Goal: Transaction & Acquisition: Subscribe to service/newsletter

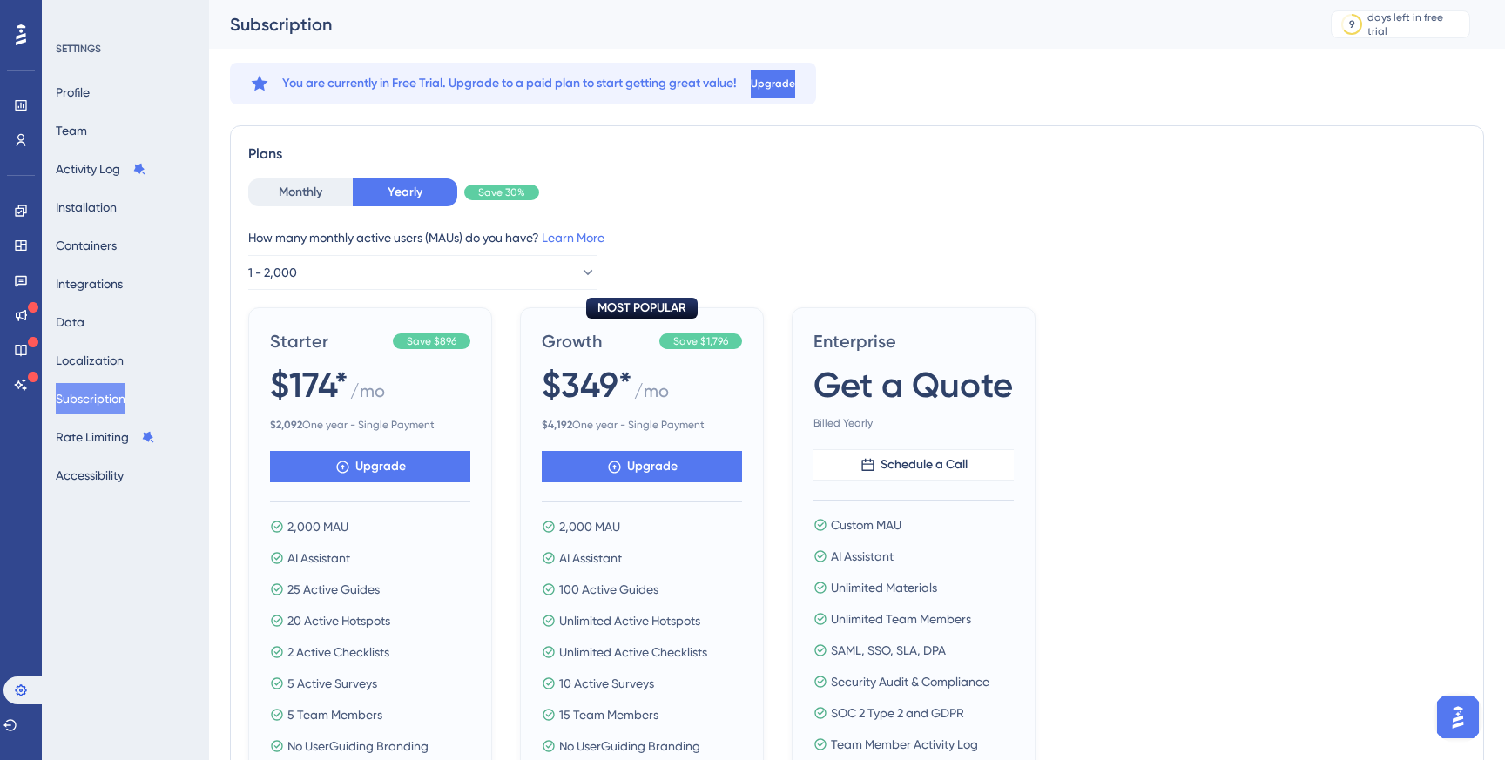
click at [21, 33] on icon at bounding box center [21, 35] width 10 height 23
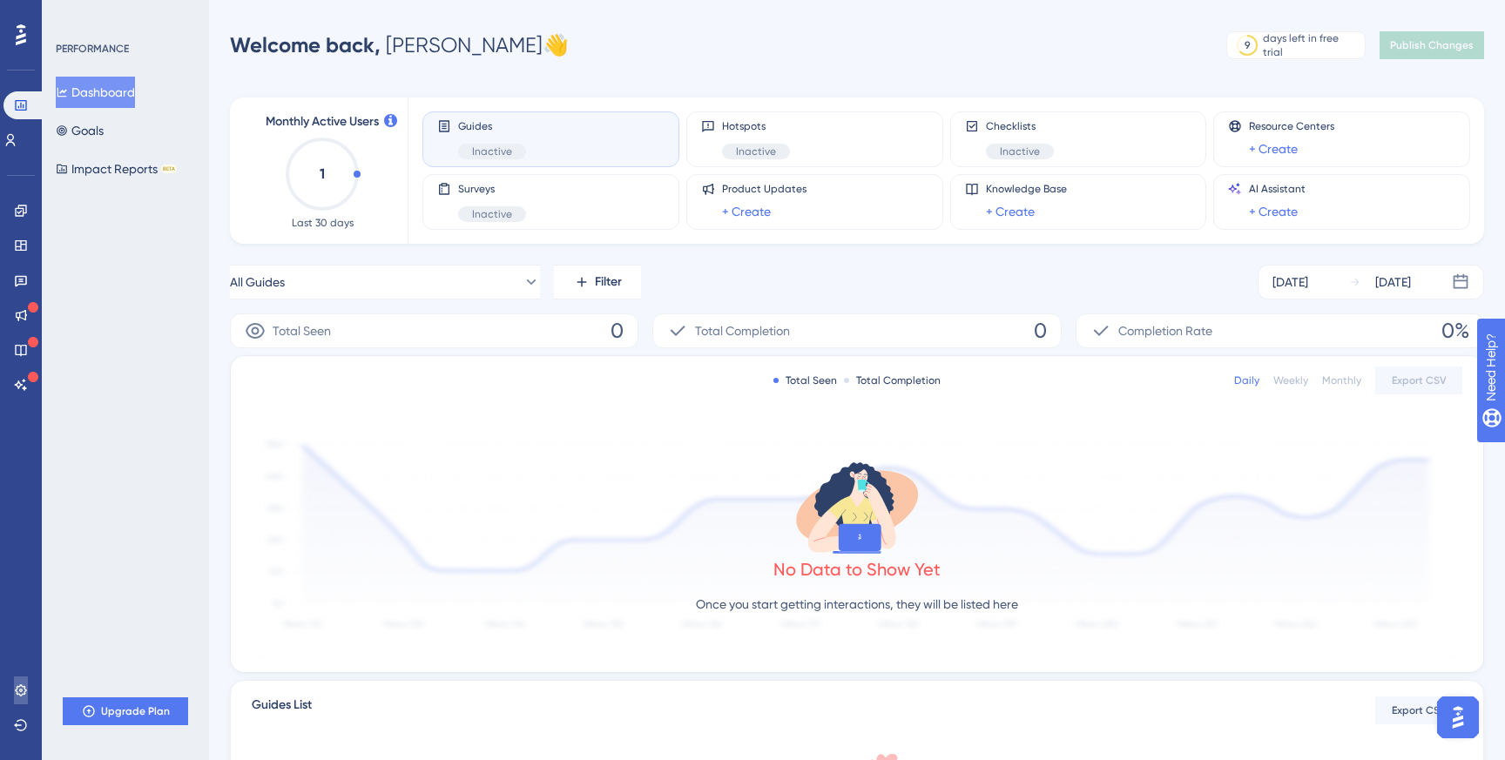
click at [22, 684] on icon at bounding box center [21, 691] width 14 height 14
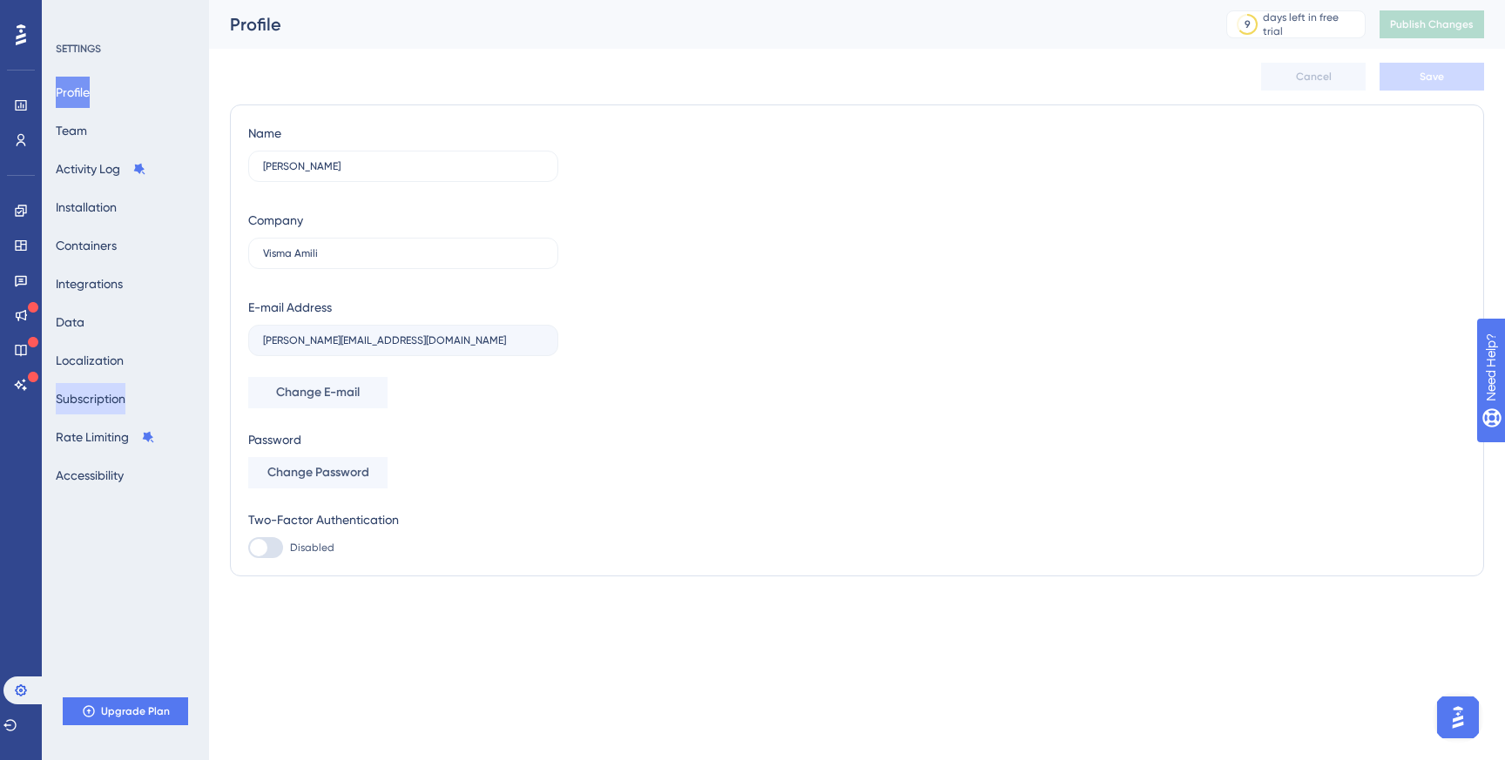
click at [112, 402] on button "Subscription" at bounding box center [91, 398] width 70 height 31
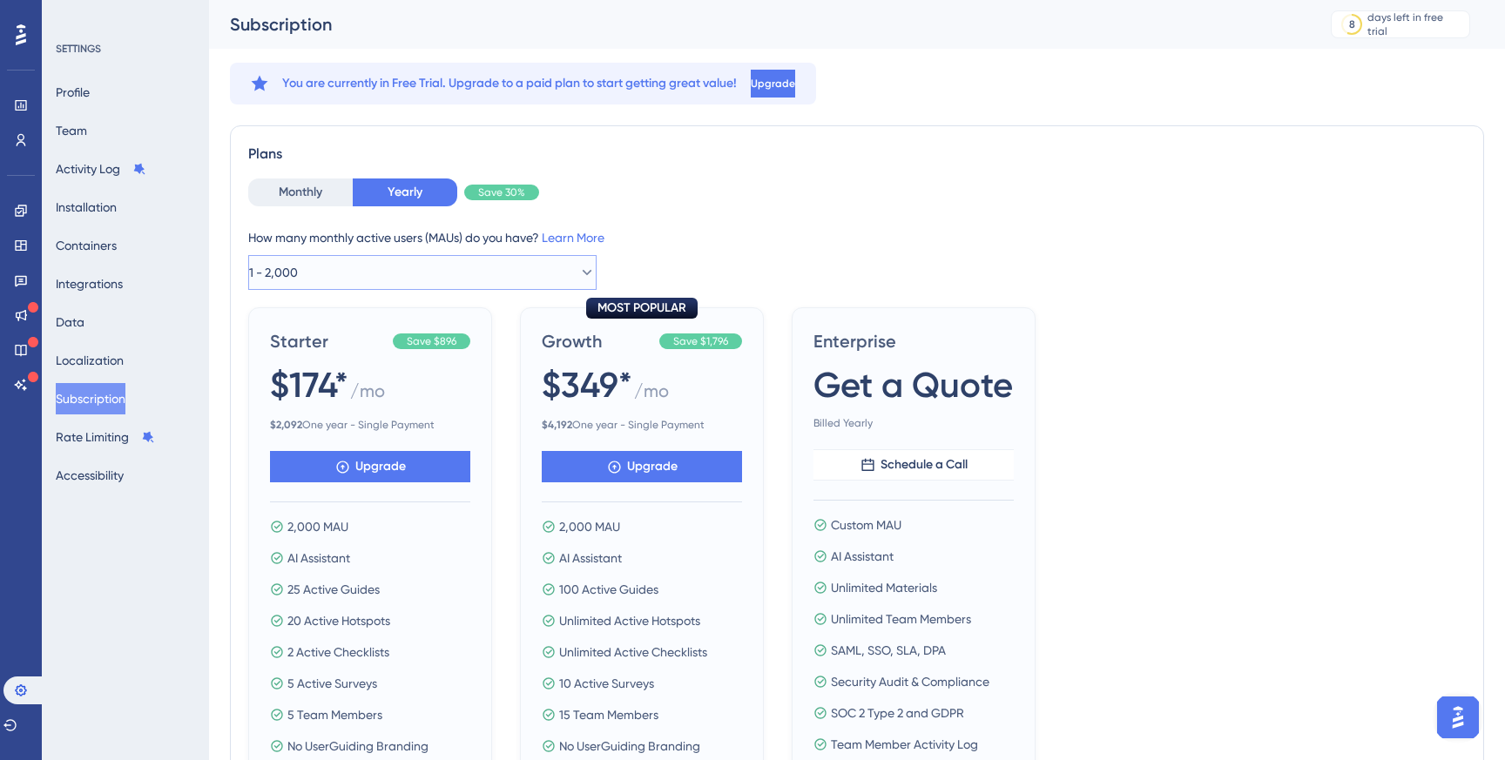
click at [389, 269] on button "1 - 2,000" at bounding box center [422, 272] width 348 height 35
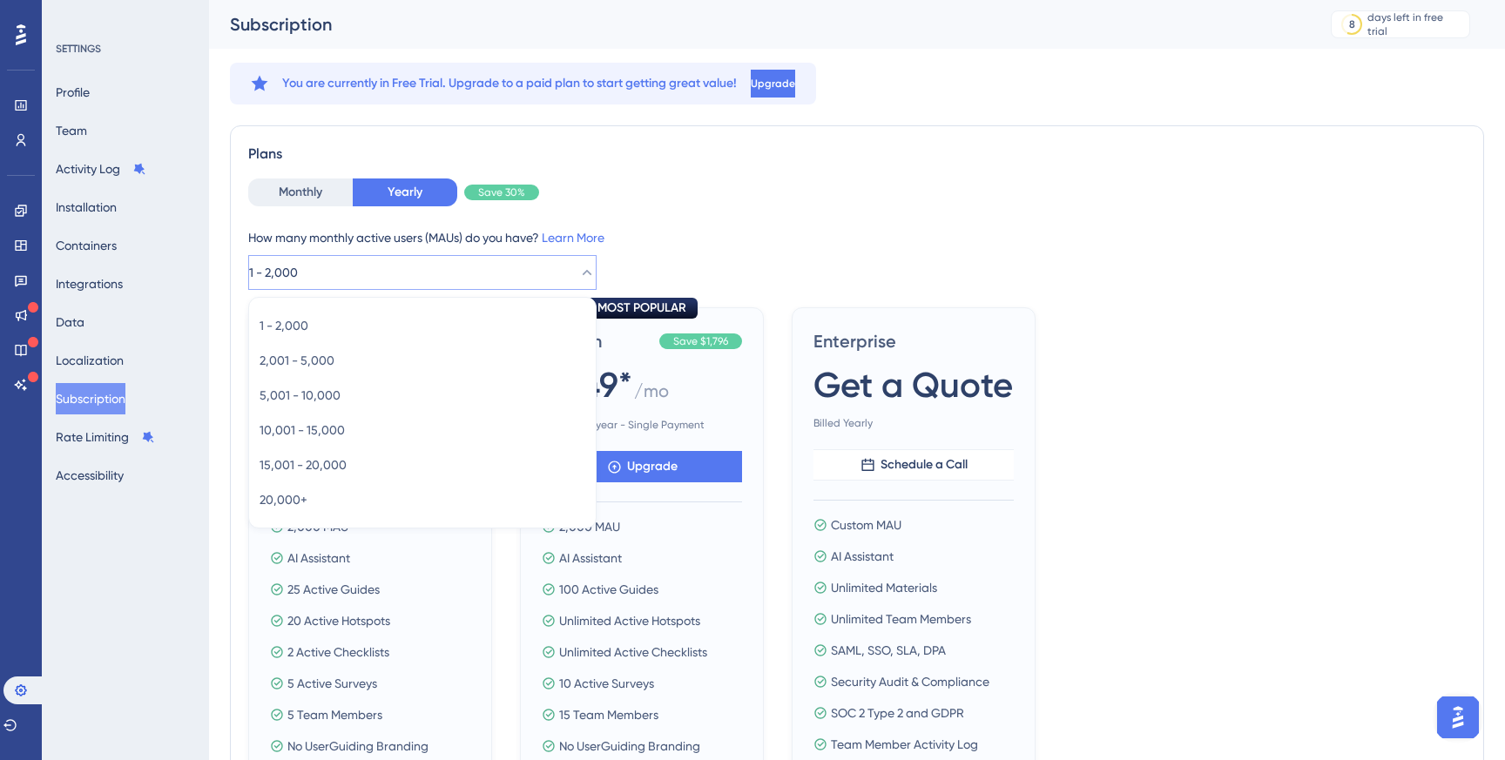
scroll to position [32, 0]
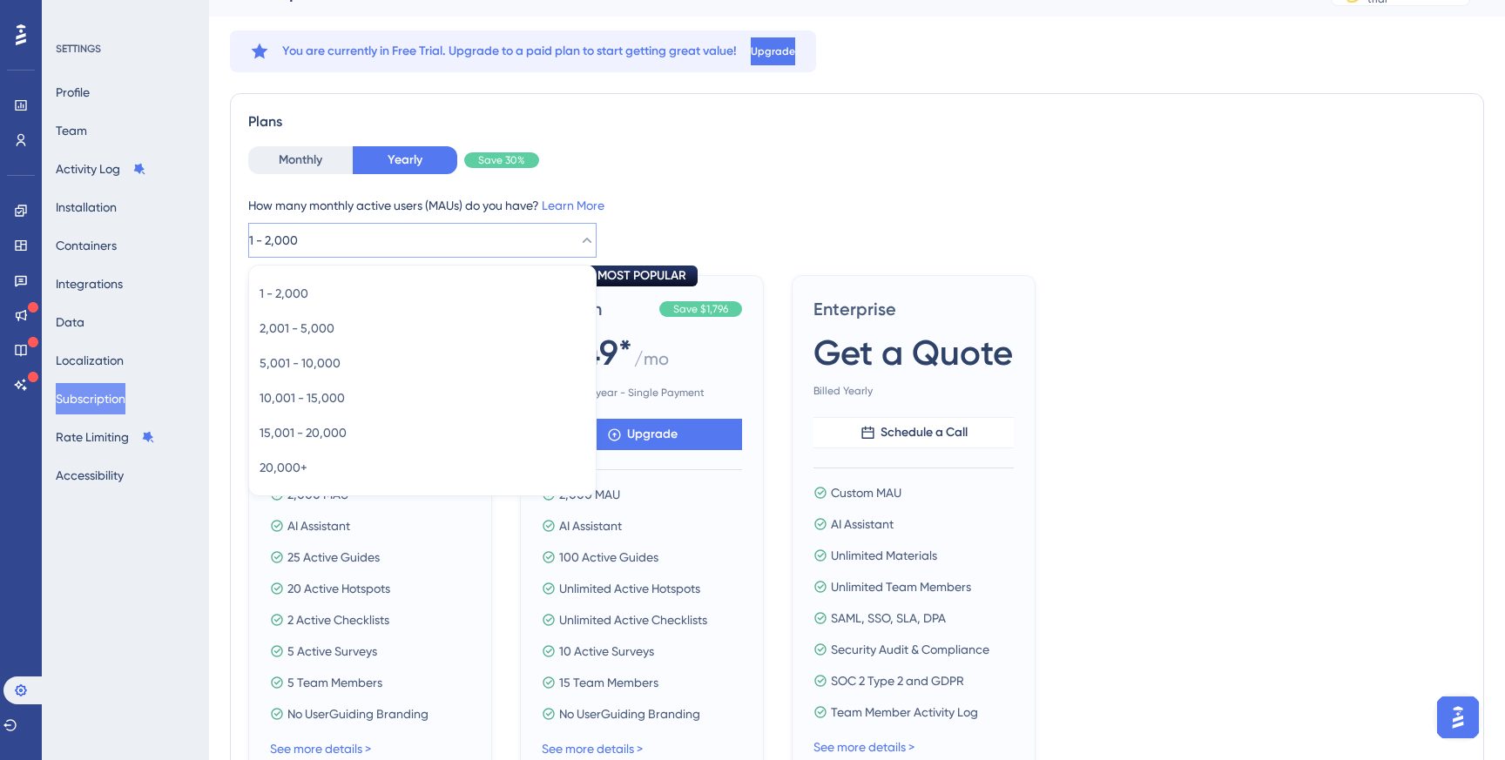
click at [727, 173] on div "Monthly Yearly Save 30%" at bounding box center [857, 160] width 1218 height 28
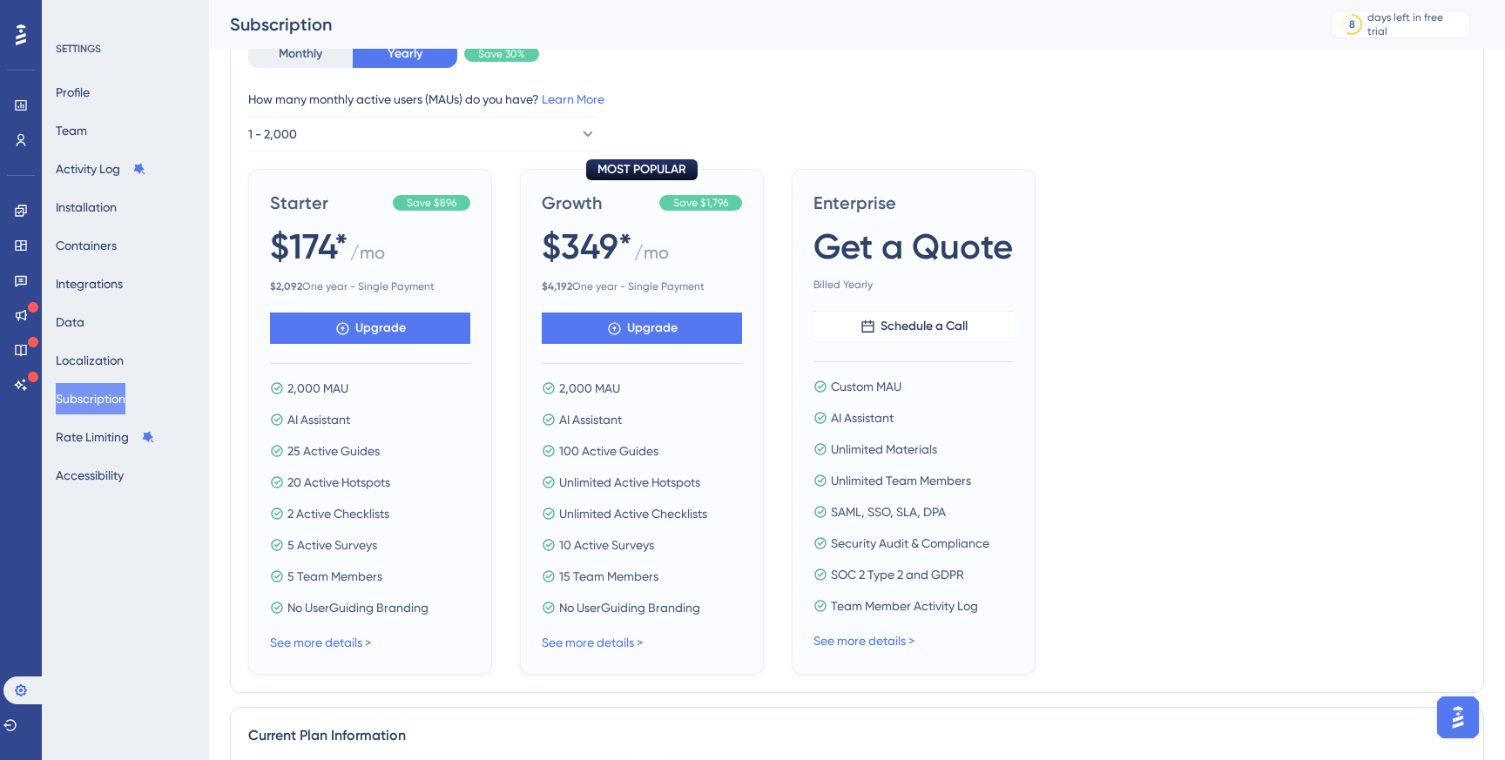
scroll to position [0, 0]
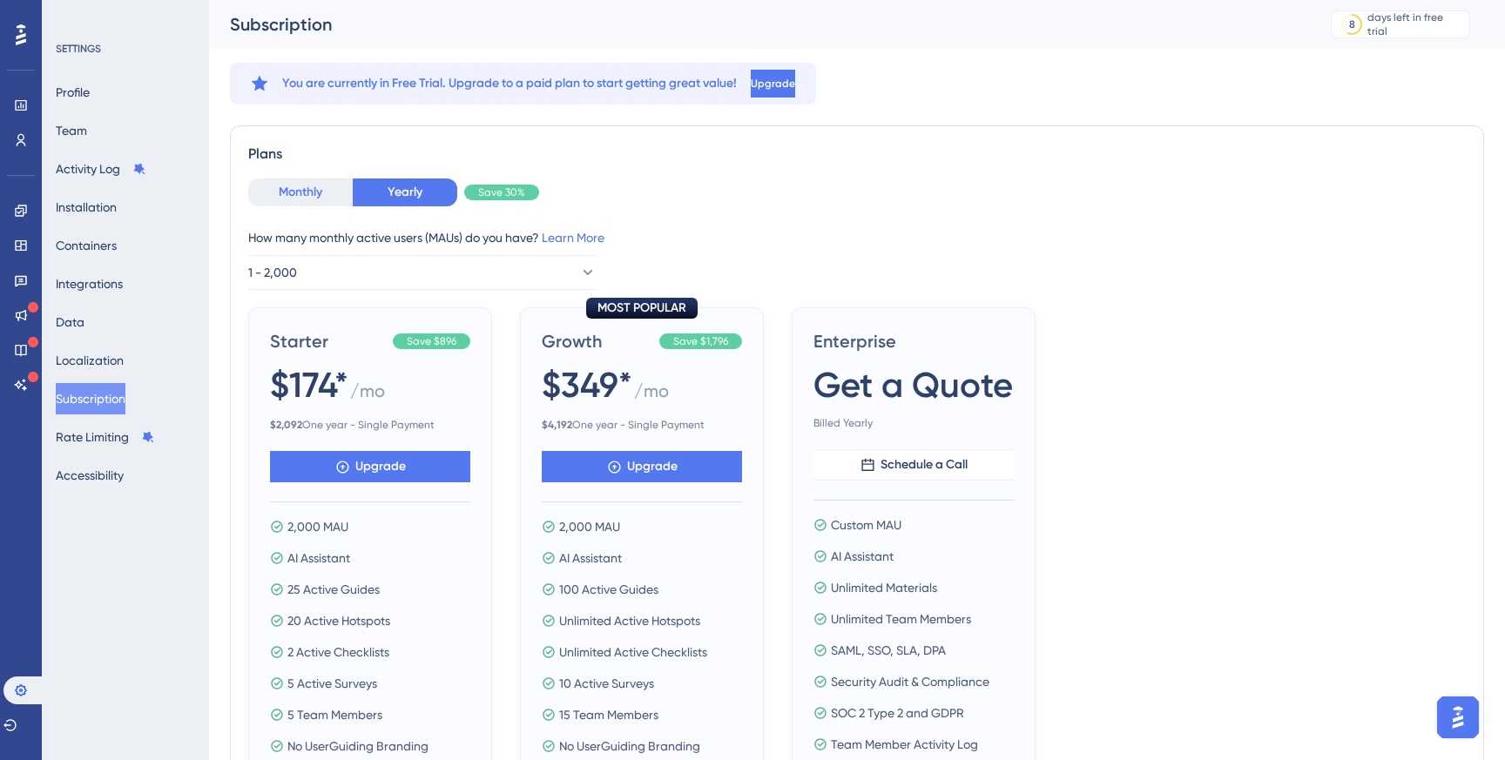
click at [302, 194] on button "Monthly" at bounding box center [300, 193] width 105 height 28
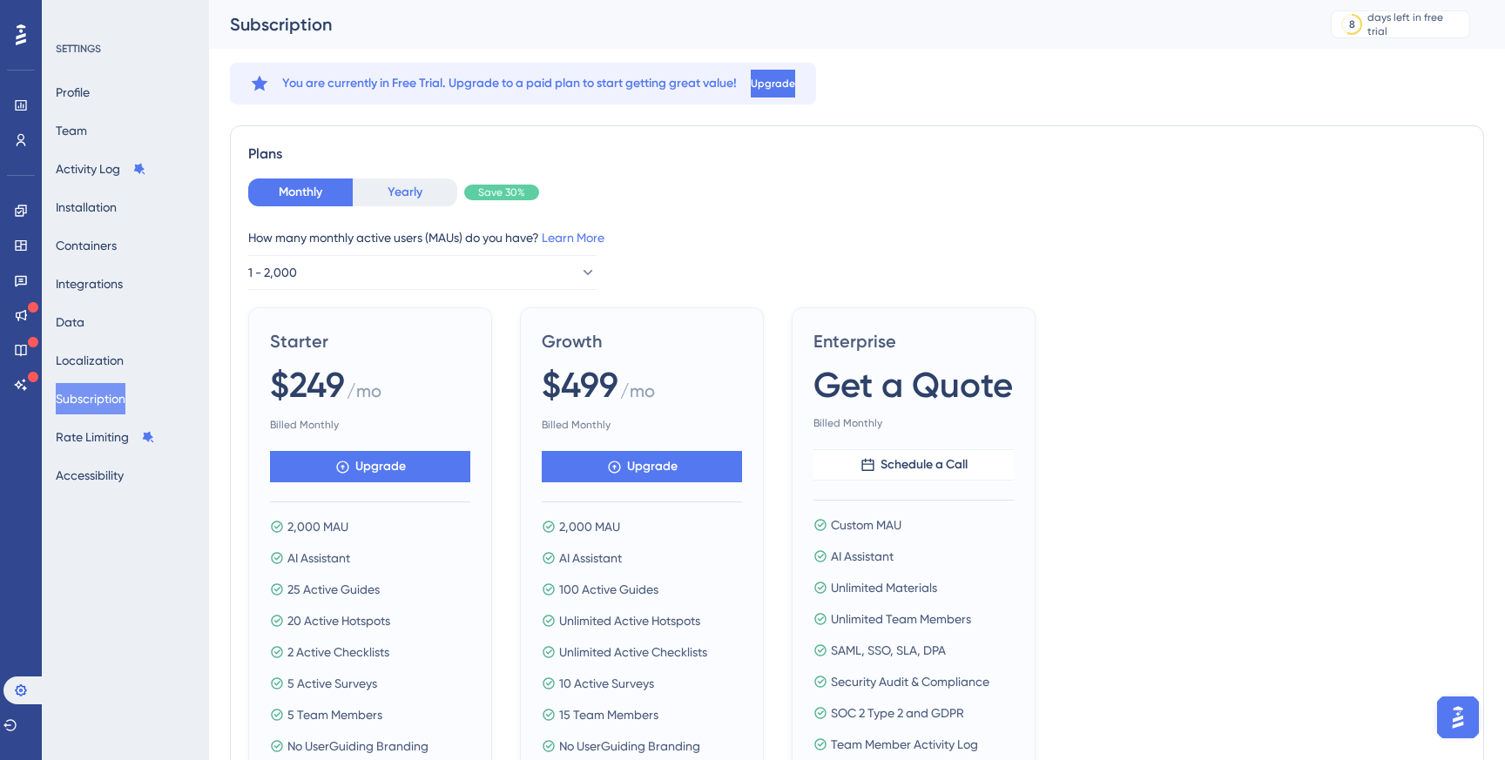
click at [410, 205] on button "Yearly" at bounding box center [405, 193] width 105 height 28
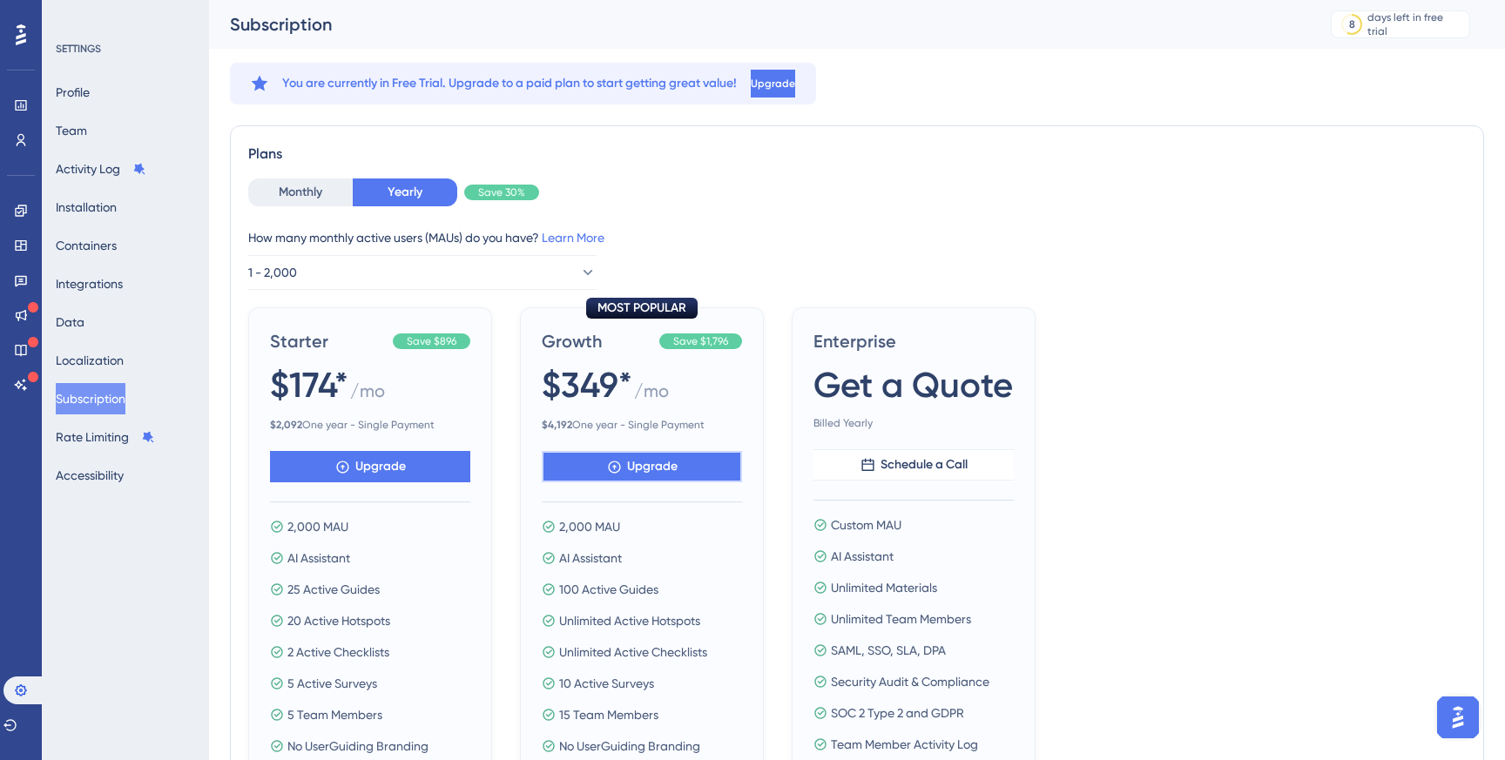
click at [647, 470] on span "Upgrade" at bounding box center [652, 466] width 51 height 21
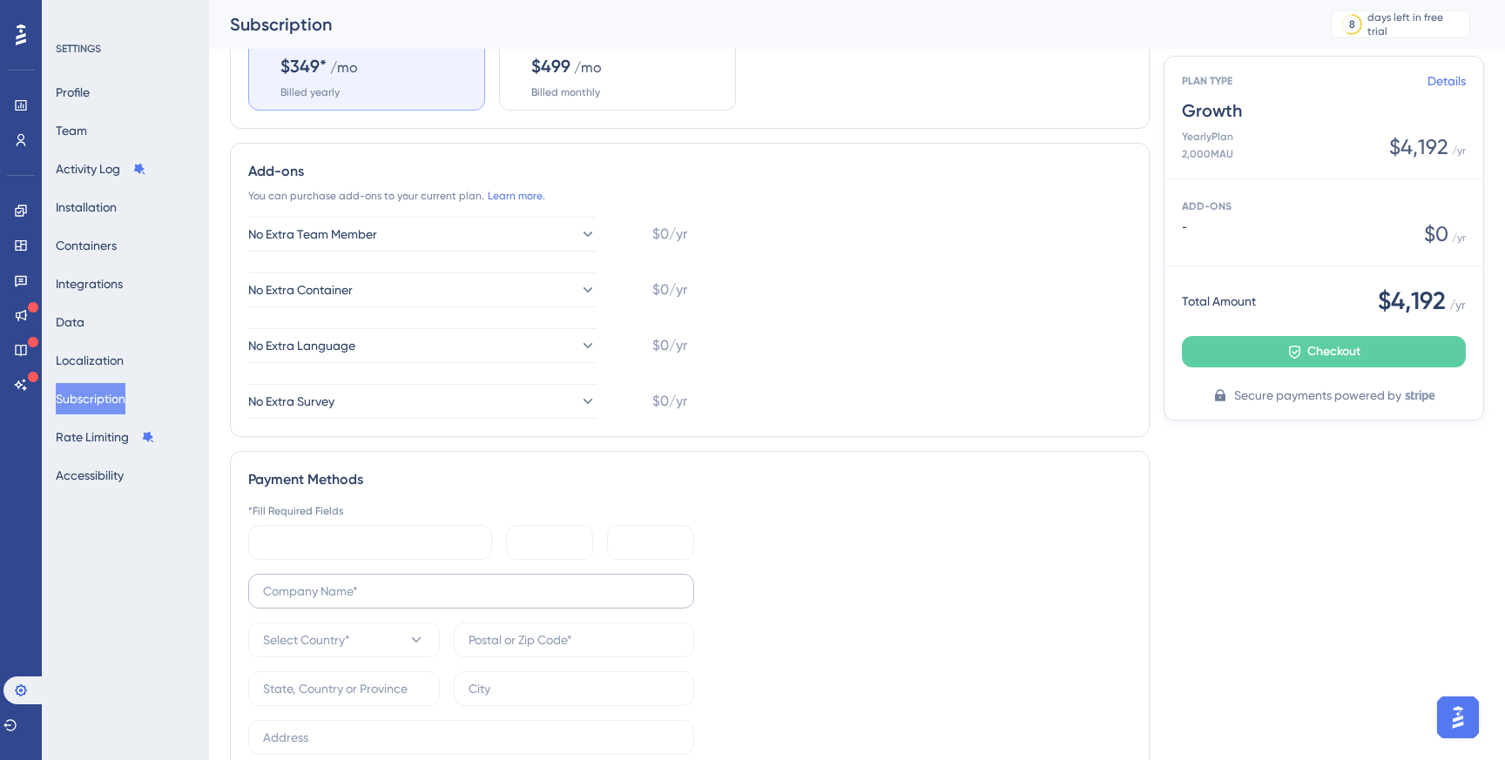
scroll to position [226, 0]
